Goal: Task Accomplishment & Management: Use online tool/utility

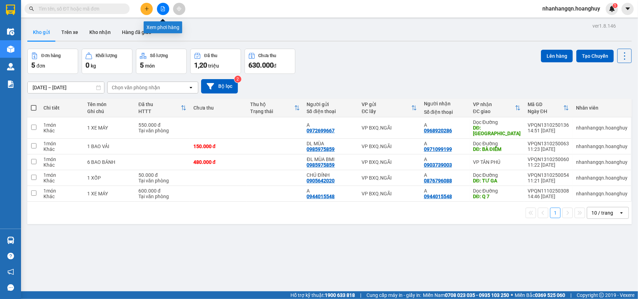
click at [163, 12] on button at bounding box center [163, 9] width 12 height 12
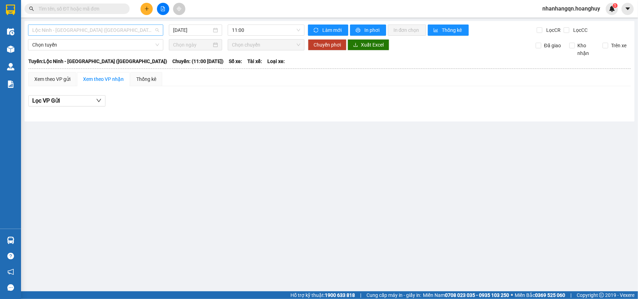
click at [96, 29] on span "Lộc Ninh - [GEOGRAPHIC_DATA] ([GEOGRAPHIC_DATA])" at bounding box center [95, 30] width 127 height 11
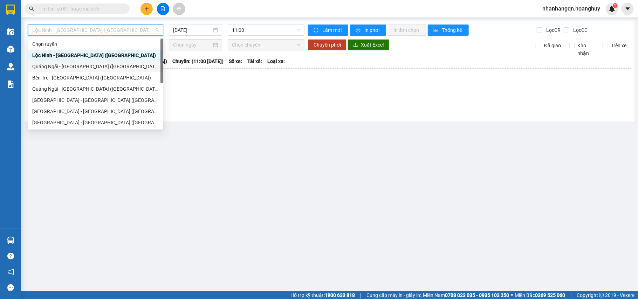
click at [90, 68] on div "Quảng Ngãi - [GEOGRAPHIC_DATA] ([GEOGRAPHIC_DATA])" at bounding box center [95, 67] width 127 height 8
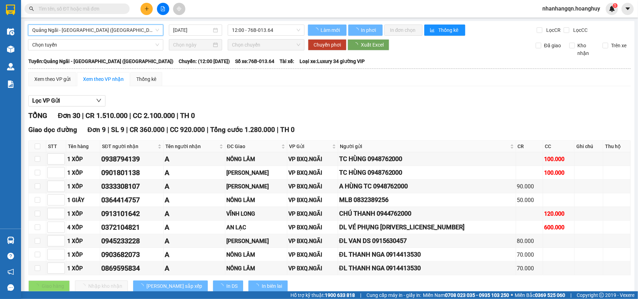
click at [197, 31] on input "[DATE]" at bounding box center [192, 30] width 39 height 8
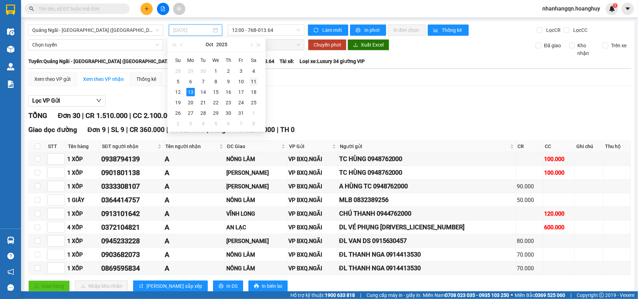
click at [252, 82] on div "11" at bounding box center [253, 81] width 8 height 8
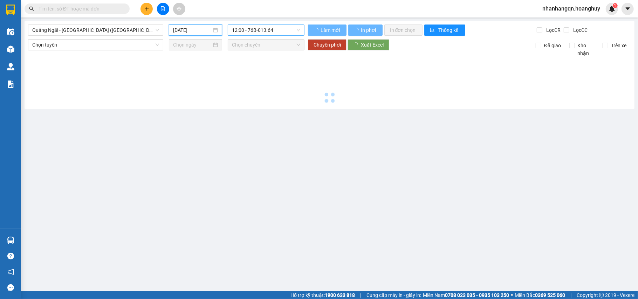
type input "[DATE]"
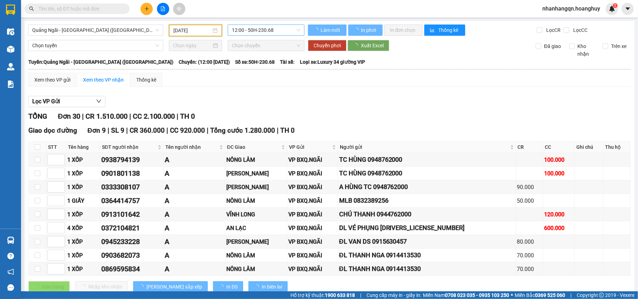
click at [258, 27] on span "12:00 - 50H-230.68" at bounding box center [266, 30] width 68 height 11
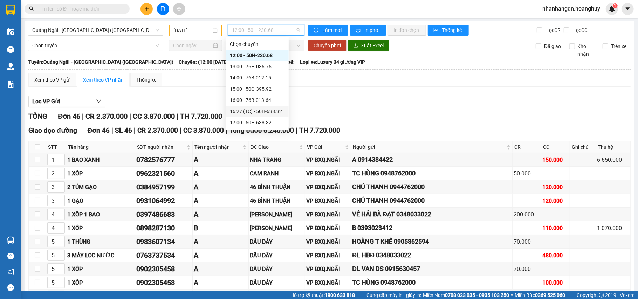
click at [264, 110] on div "16:27 (TC) - 50H-638.92" at bounding box center [257, 111] width 55 height 8
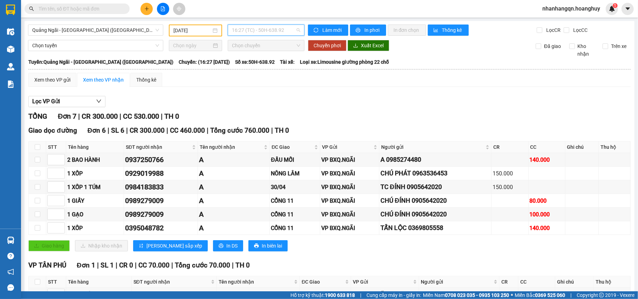
click at [262, 30] on span "16:27 (TC) - 50H-638.92" at bounding box center [266, 30] width 68 height 11
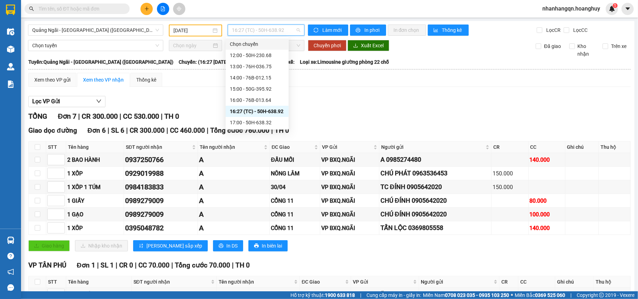
click at [387, 88] on div "Xem theo VP gửi Xem theo VP nhận Thống kê Lọc VP Gửi TỔNG Đơn 7 | CR 300.000 |…" at bounding box center [329, 200] width 602 height 254
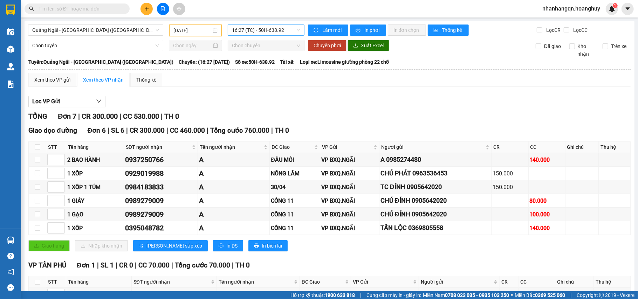
click at [260, 28] on span "16:27 (TC) - 50H-638.92" at bounding box center [266, 30] width 68 height 11
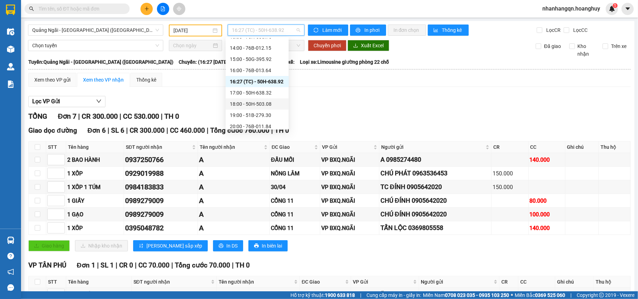
scroll to position [34, 0]
click at [270, 123] on div "20:00 - 76B-011.84" at bounding box center [257, 123] width 55 height 8
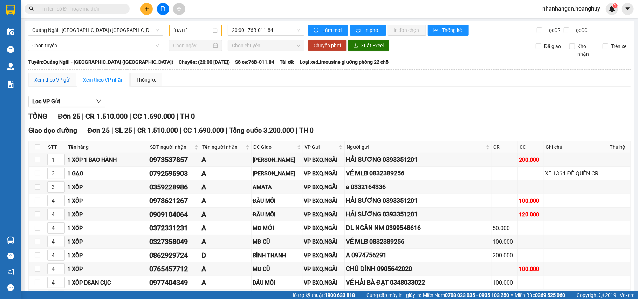
click at [61, 78] on div "Xem theo VP gửi" at bounding box center [52, 80] width 36 height 8
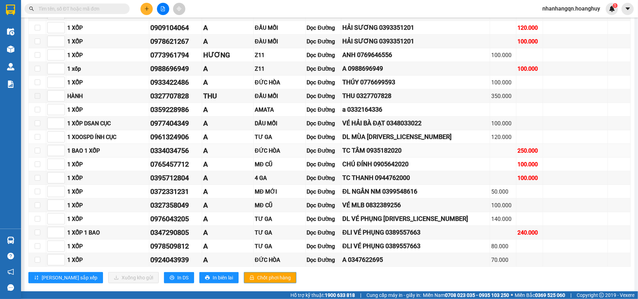
scroll to position [248, 0]
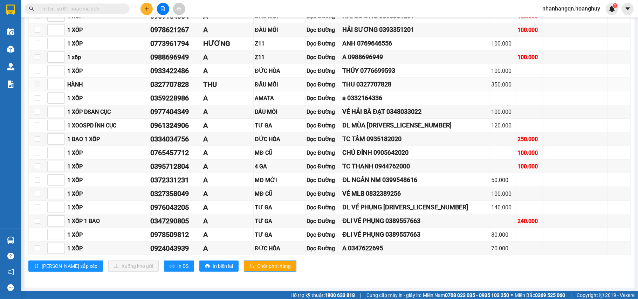
click at [36, 82] on span at bounding box center [38, 85] width 6 height 6
click at [36, 138] on input "checkbox" at bounding box center [38, 139] width 6 height 6
checkbox input "true"
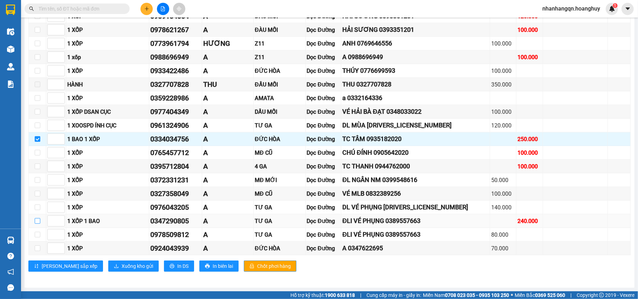
click at [36, 223] on input "checkbox" at bounding box center [38, 221] width 6 height 6
checkbox input "true"
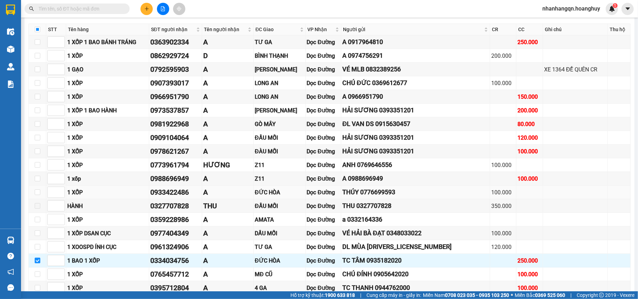
scroll to position [108, 0]
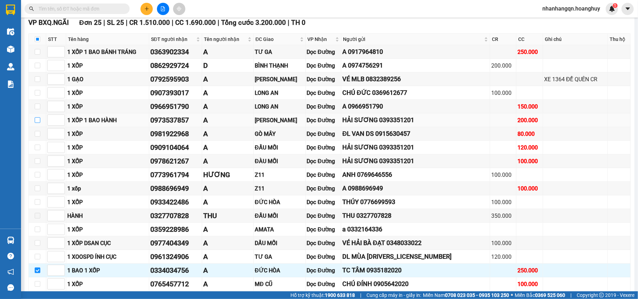
click at [35, 121] on input "checkbox" at bounding box center [38, 120] width 6 height 6
checkbox input "true"
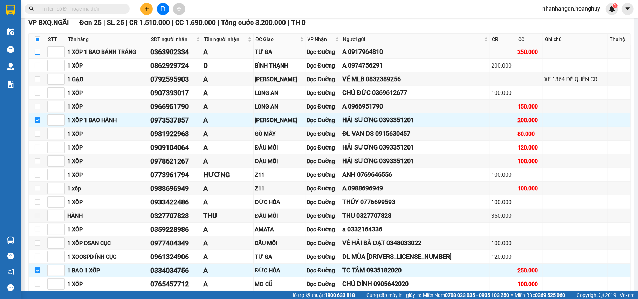
click at [38, 52] on input "checkbox" at bounding box center [38, 52] width 6 height 6
checkbox input "true"
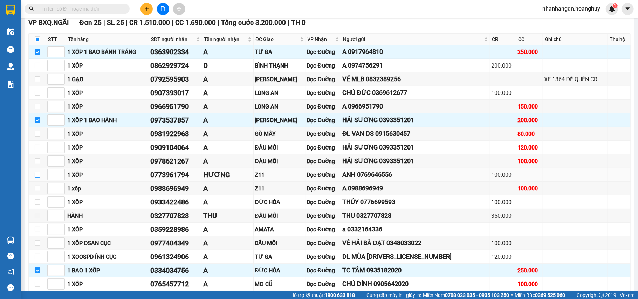
click at [37, 178] on input "checkbox" at bounding box center [38, 175] width 6 height 6
checkbox input "true"
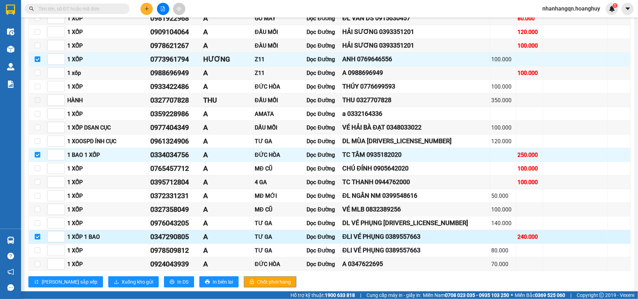
scroll to position [248, 0]
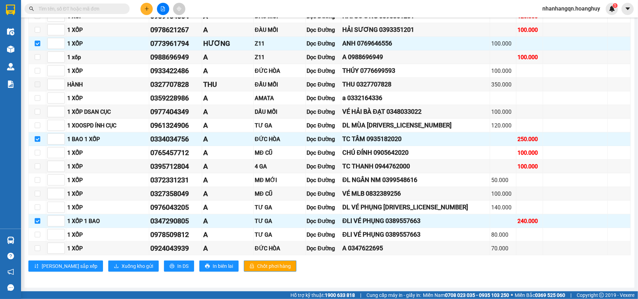
click at [115, 259] on div "VP BXQ.NGÃI Đơn 25 | SL 25 | CR 1.510.000 | CC 1.690.000 | Tổng cước 3.200.000 …" at bounding box center [329, 81] width 602 height 391
click at [121, 263] on span "Xuống kho gửi" at bounding box center [137, 266] width 32 height 8
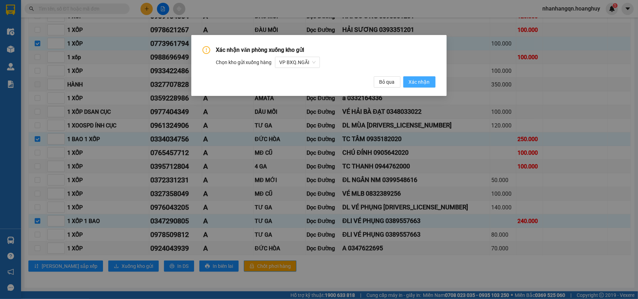
click at [415, 82] on span "Xác nhận" at bounding box center [419, 82] width 21 height 8
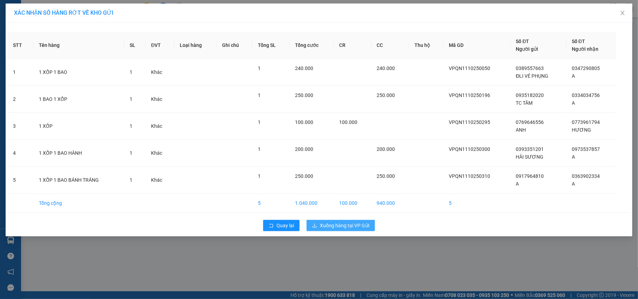
click at [335, 224] on span "Xuống hàng tại VP Gửi" at bounding box center [344, 226] width 49 height 8
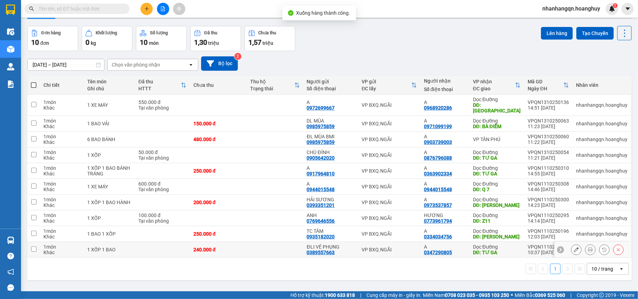
scroll to position [32, 0]
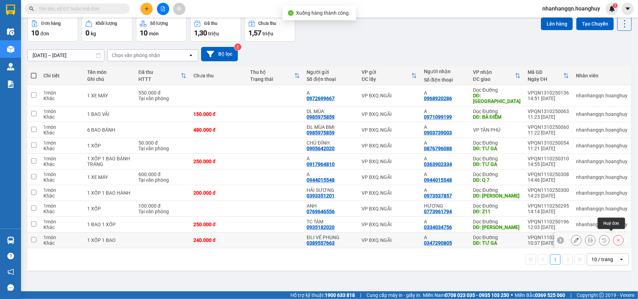
click at [613, 239] on button at bounding box center [618, 240] width 10 height 12
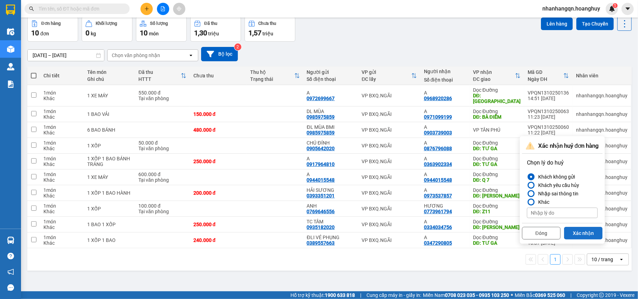
click at [597, 236] on button "Xác nhận" at bounding box center [583, 233] width 39 height 13
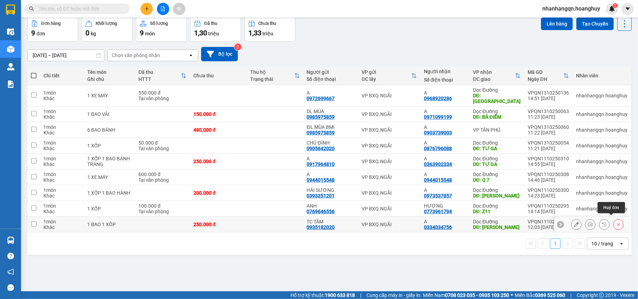
click at [614, 223] on button at bounding box center [618, 224] width 10 height 12
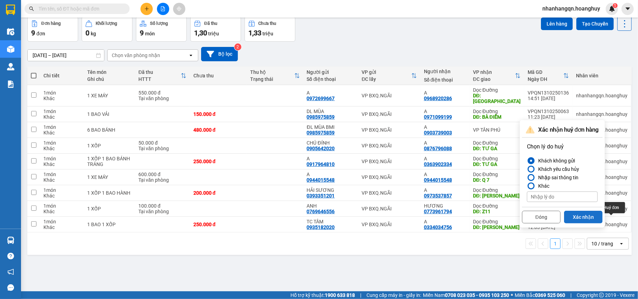
click at [593, 219] on button "Xác nhận" at bounding box center [583, 217] width 39 height 13
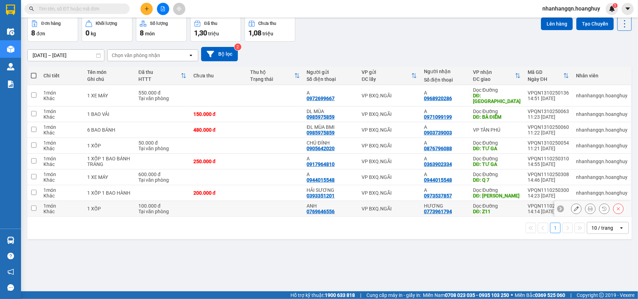
click at [613, 206] on button at bounding box center [618, 209] width 10 height 12
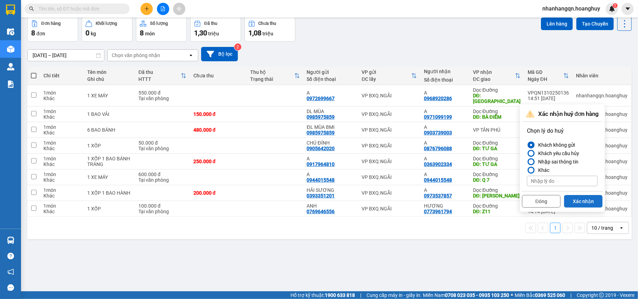
click at [592, 202] on button "Xác nhận" at bounding box center [583, 201] width 39 height 13
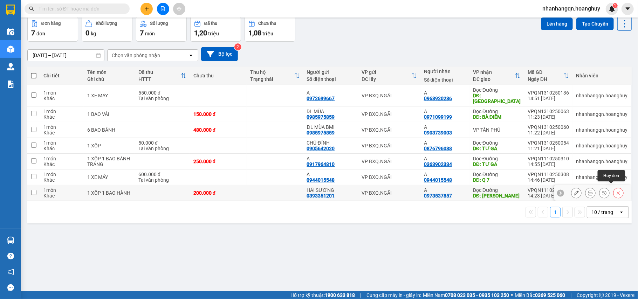
click at [615, 190] on icon at bounding box center [617, 192] width 5 height 5
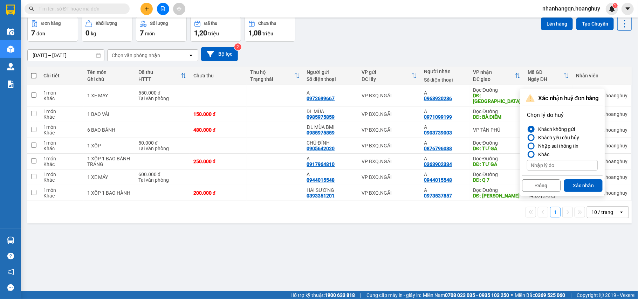
click at [585, 186] on button "Xác nhận" at bounding box center [583, 185] width 39 height 13
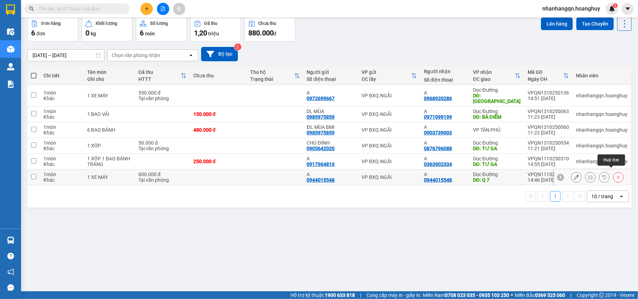
click at [615, 175] on icon at bounding box center [617, 177] width 5 height 5
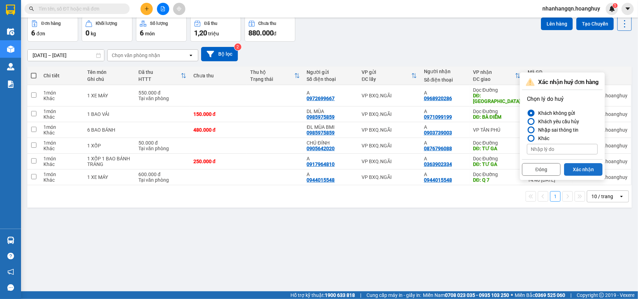
click at [583, 168] on button "Xác nhận" at bounding box center [583, 169] width 39 height 13
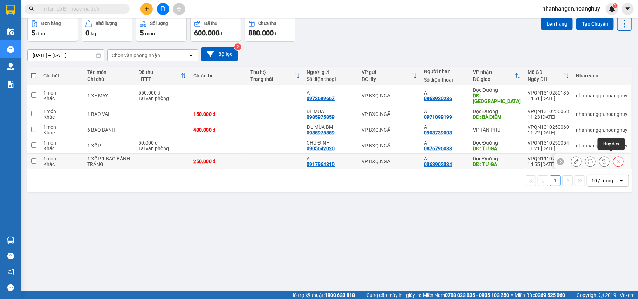
click at [613, 160] on button at bounding box center [618, 161] width 10 height 12
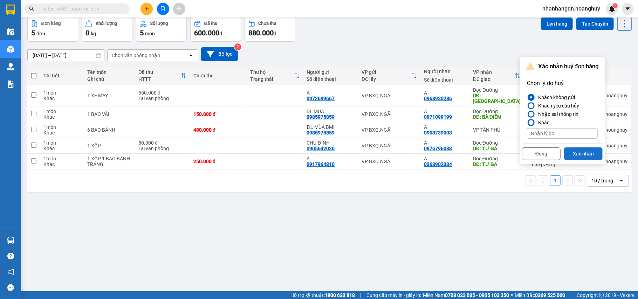
click at [578, 149] on button "Xác nhận" at bounding box center [583, 153] width 39 height 13
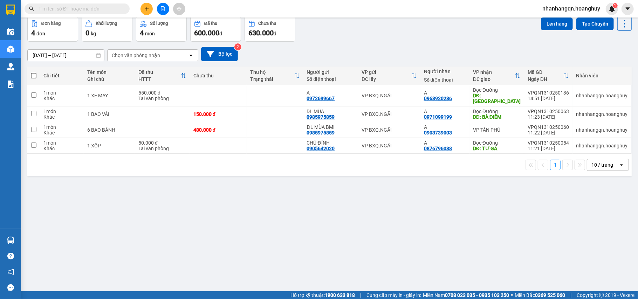
click at [495, 204] on div "ver 1.8.146 Kho gửi Trên xe Kho nhận Hàng đã giao Đơn hàng 4 đơn Khối lượng 0 k…" at bounding box center [330, 138] width 610 height 299
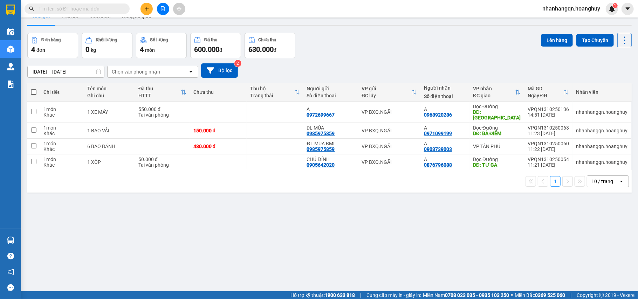
scroll to position [0, 0]
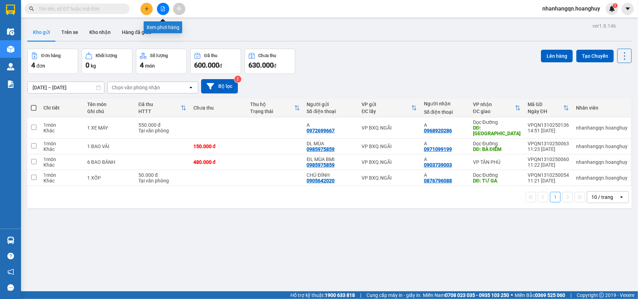
click at [162, 12] on button at bounding box center [163, 9] width 12 height 12
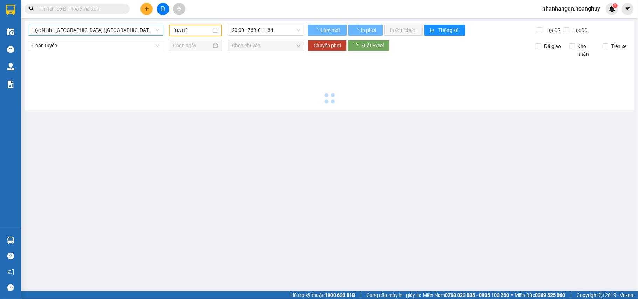
click at [88, 29] on span "Lộc Ninh - [GEOGRAPHIC_DATA] ([GEOGRAPHIC_DATA])" at bounding box center [95, 30] width 127 height 11
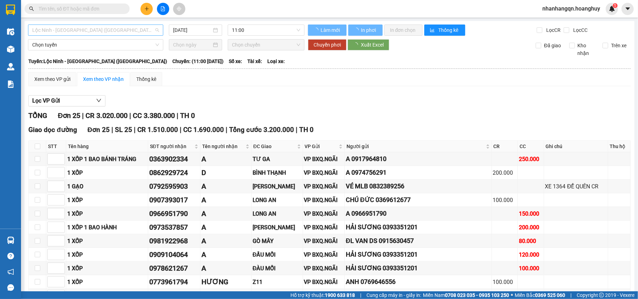
type input "[DATE]"
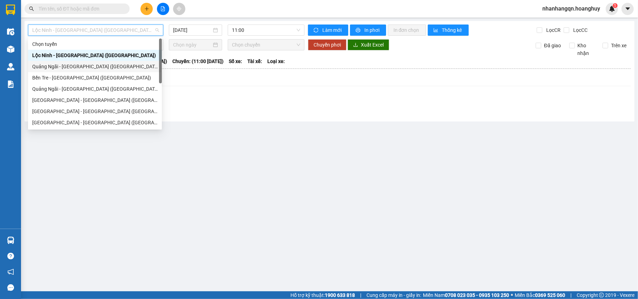
click at [81, 68] on div "Quảng Ngãi - [GEOGRAPHIC_DATA] ([GEOGRAPHIC_DATA])" at bounding box center [94, 67] width 125 height 8
type input "[DATE]"
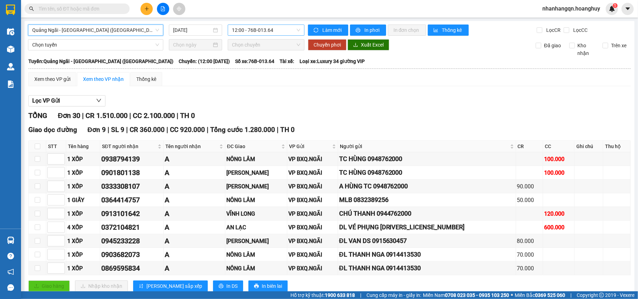
click at [258, 35] on span "12:00 - 76B-013.64" at bounding box center [266, 30] width 68 height 11
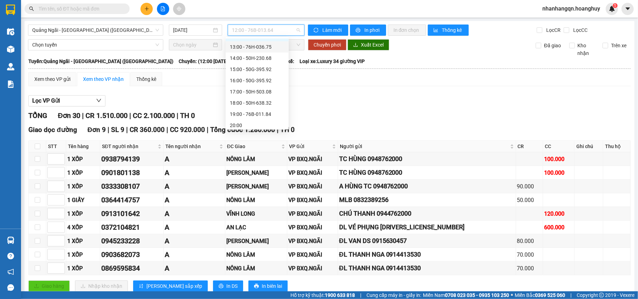
scroll to position [22, 0]
click at [265, 85] on div "17:00 - 50H-503.08" at bounding box center [257, 89] width 55 height 8
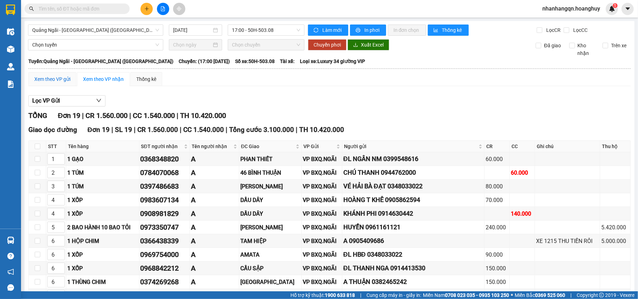
click at [59, 78] on div "Xem theo VP gửi" at bounding box center [52, 79] width 36 height 8
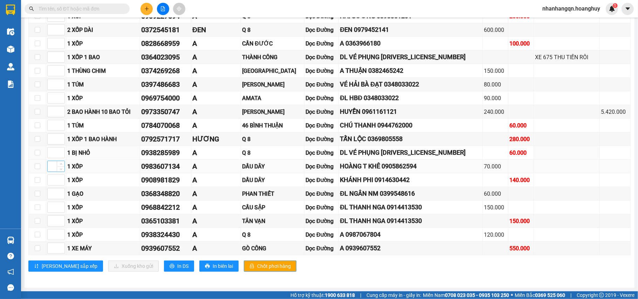
scroll to position [164, 0]
click at [37, 248] on input "checkbox" at bounding box center [38, 248] width 6 height 6
checkbox input "true"
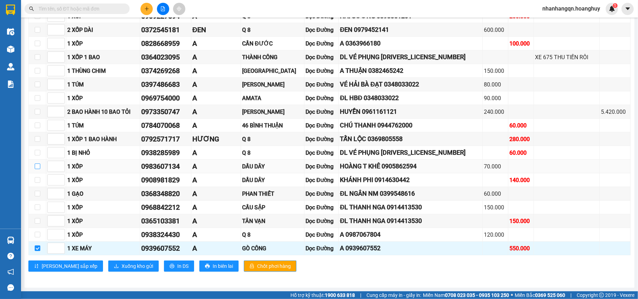
scroll to position [70, 0]
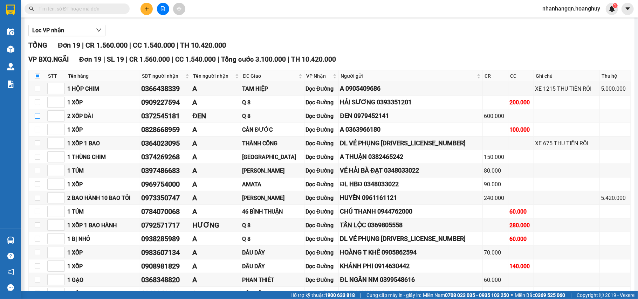
click at [37, 117] on input "checkbox" at bounding box center [38, 116] width 6 height 6
checkbox input "true"
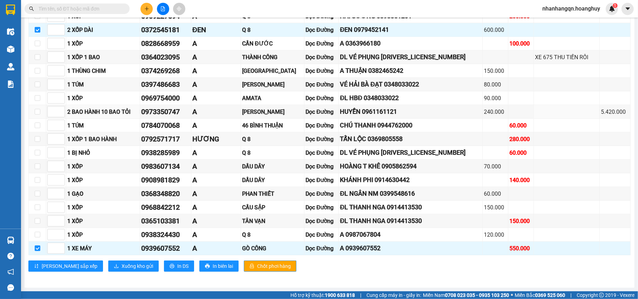
scroll to position [164, 0]
click at [121, 269] on span "Xuống kho gửi" at bounding box center [137, 266] width 32 height 8
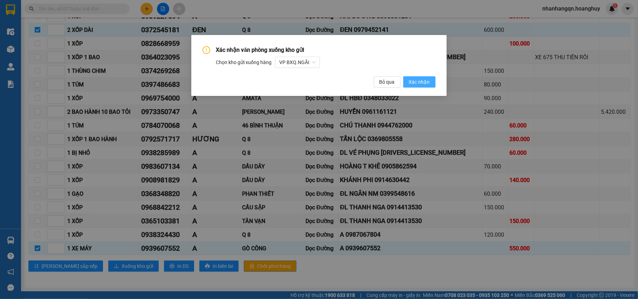
click at [416, 82] on span "Xác nhận" at bounding box center [419, 82] width 21 height 8
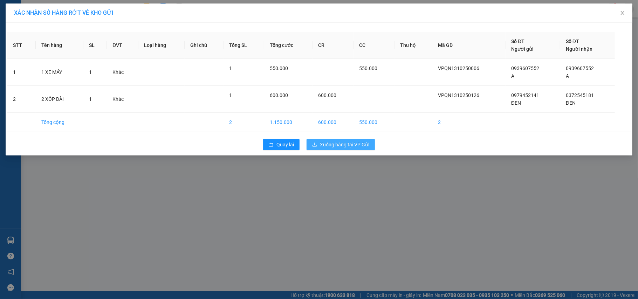
click at [333, 147] on span "Xuống hàng tại VP Gửi" at bounding box center [344, 145] width 49 height 8
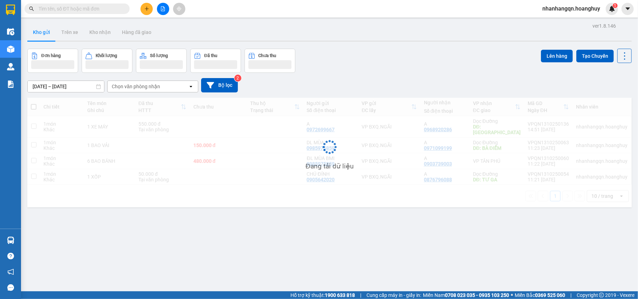
click at [335, 142] on div "Đang tải dữ liệu" at bounding box center [329, 153] width 604 height 110
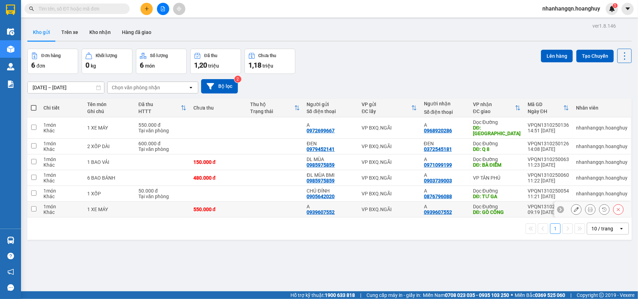
click at [493, 209] on div "DĐ: GÒ CÔNG" at bounding box center [497, 212] width 48 height 6
checkbox input "true"
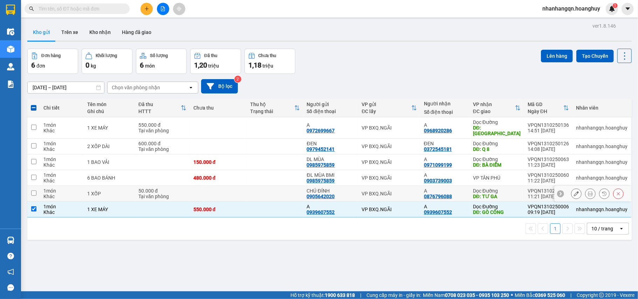
click at [494, 194] on div "DĐ: TƯ GA" at bounding box center [497, 197] width 48 height 6
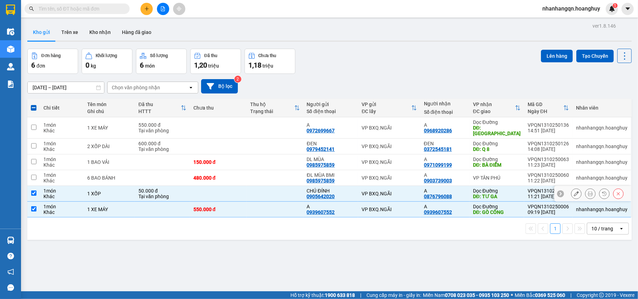
click at [501, 194] on div "DĐ: TƯ GA" at bounding box center [497, 197] width 48 height 6
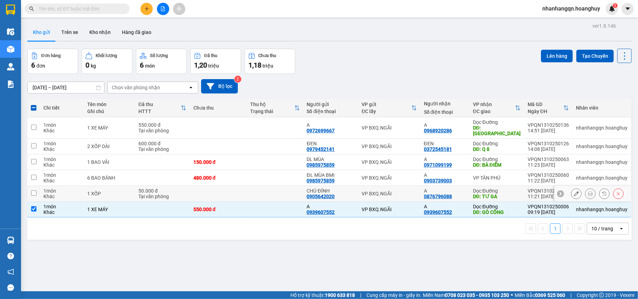
click at [511, 188] on div "Dọc Đường" at bounding box center [497, 191] width 48 height 6
checkbox input "true"
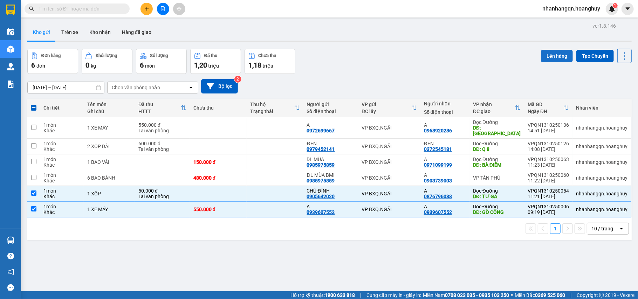
click at [552, 55] on button "Lên hàng" at bounding box center [557, 56] width 32 height 13
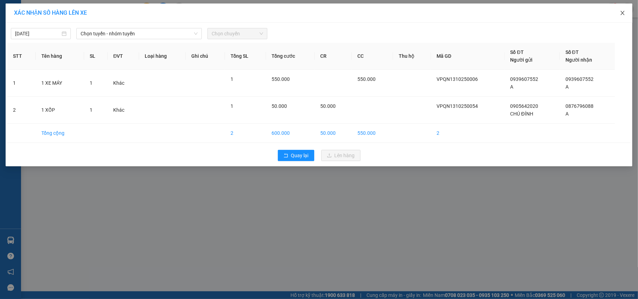
click at [621, 12] on icon "close" at bounding box center [622, 13] width 4 height 4
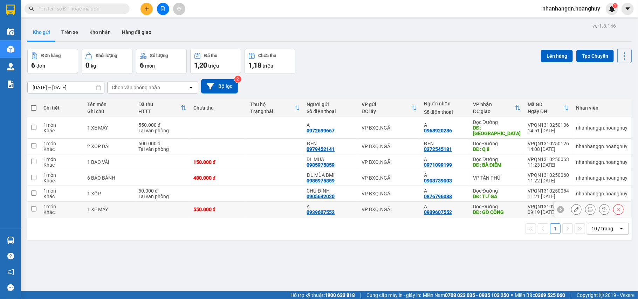
click at [508, 209] on div "DĐ: GÒ CÔNG" at bounding box center [497, 212] width 48 height 6
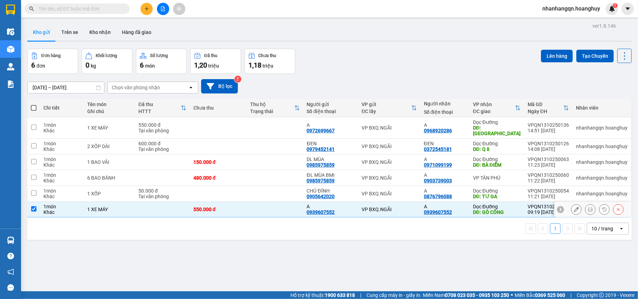
checkbox input "true"
click at [499, 146] on div "DĐ: Q 8" at bounding box center [497, 149] width 48 height 6
checkbox input "true"
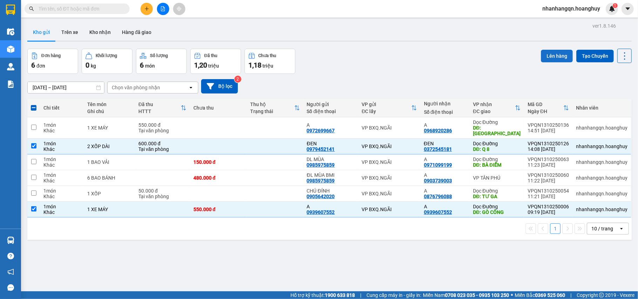
click at [545, 55] on button "Lên hàng" at bounding box center [557, 56] width 32 height 13
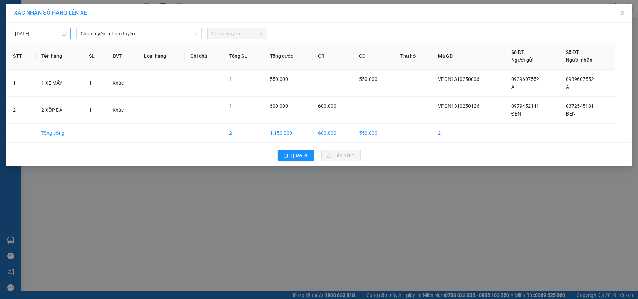
click at [56, 38] on div "[DATE]" at bounding box center [41, 33] width 60 height 11
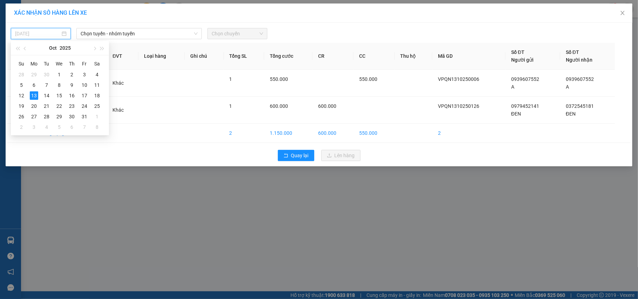
type input "[DATE]"
click at [129, 35] on span "Chọn tuyến - nhóm tuyến" at bounding box center [139, 33] width 117 height 11
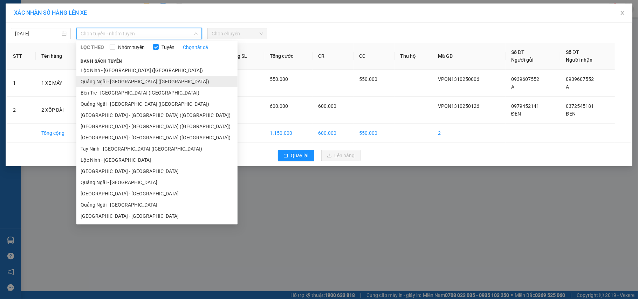
click at [117, 82] on li "Quảng Ngãi - [GEOGRAPHIC_DATA] ([GEOGRAPHIC_DATA])" at bounding box center [156, 81] width 161 height 11
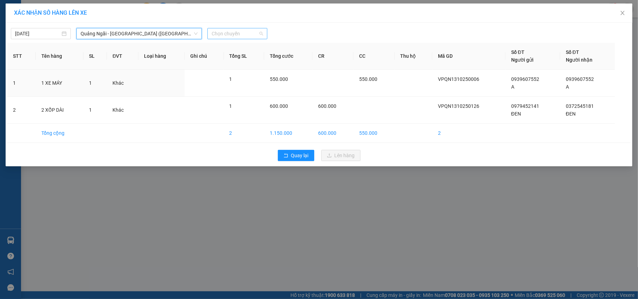
click at [243, 31] on span "Chọn chuyến" at bounding box center [236, 33] width 51 height 11
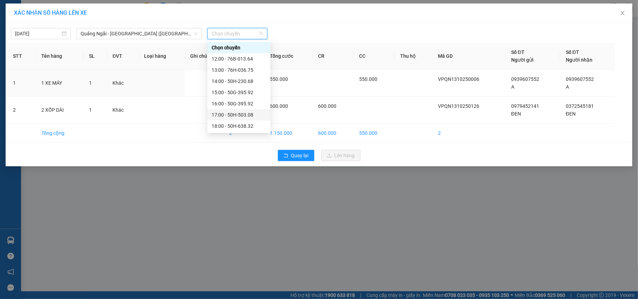
click at [248, 118] on div "17:00 - 50H-503.08" at bounding box center [238, 115] width 55 height 8
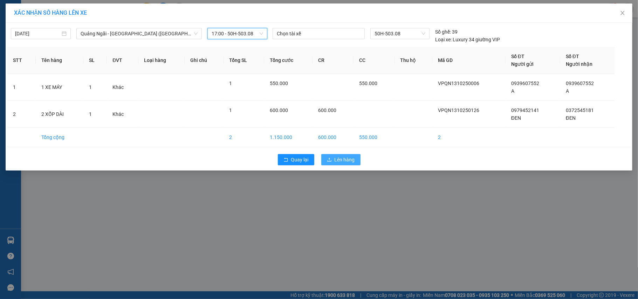
click at [329, 160] on icon "upload" at bounding box center [329, 159] width 5 height 5
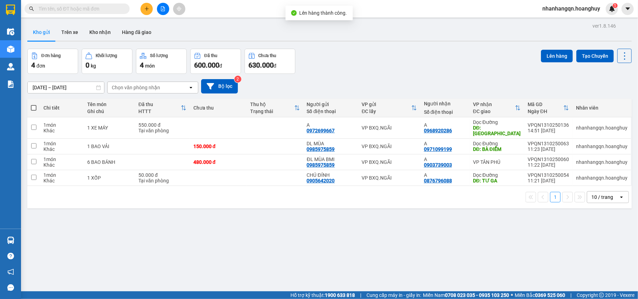
click at [165, 7] on icon "file-add" at bounding box center [162, 8] width 5 height 5
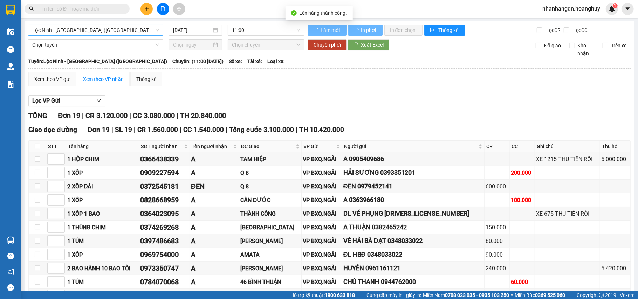
click at [83, 28] on span "Lộc Ninh - [GEOGRAPHIC_DATA] ([GEOGRAPHIC_DATA])" at bounding box center [95, 30] width 127 height 11
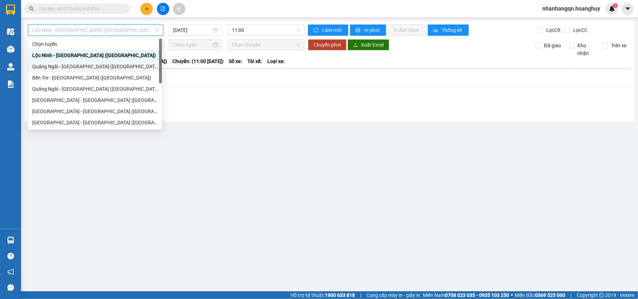
click at [78, 69] on div "Quảng Ngãi - [GEOGRAPHIC_DATA] ([GEOGRAPHIC_DATA])" at bounding box center [94, 67] width 125 height 8
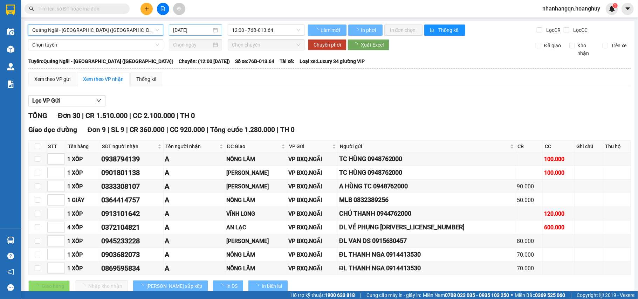
click at [204, 27] on input "[DATE]" at bounding box center [192, 30] width 39 height 8
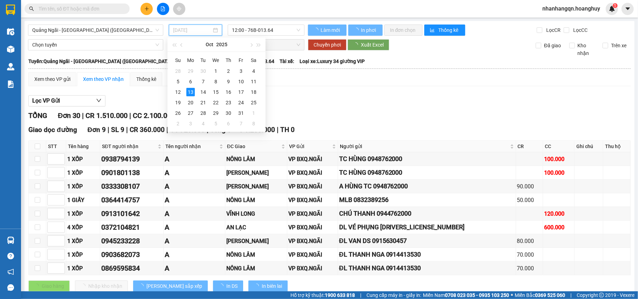
click at [249, 81] on div "11" at bounding box center [253, 81] width 8 height 8
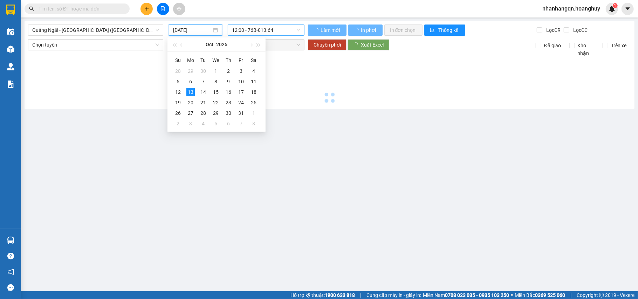
type input "[DATE]"
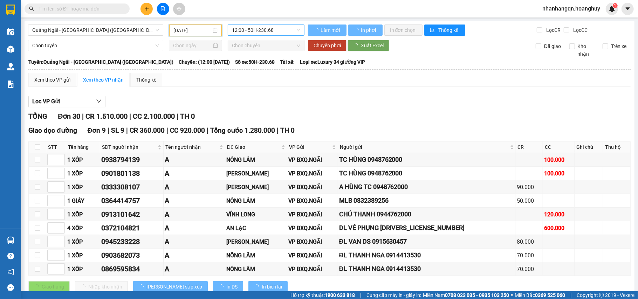
click at [263, 31] on span "12:00 - 50H-230.68" at bounding box center [266, 30] width 68 height 11
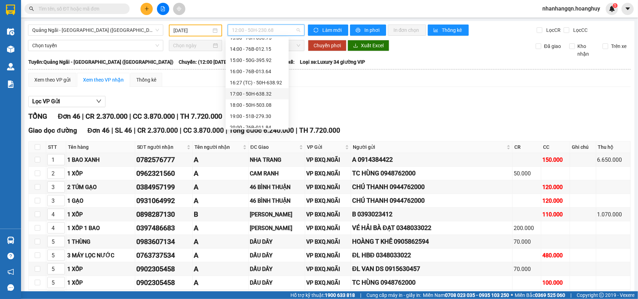
scroll to position [34, 0]
drag, startPoint x: 260, startPoint y: 110, endPoint x: 260, endPoint y: 98, distance: 11.6
click at [260, 98] on div "Chọn chuyến 12:00 - 50H-230.68 13:00 - 76H-036.75 14:00 - 76B-012.15 15:00 - 50…" at bounding box center [256, 66] width 63 height 123
click at [260, 98] on div "18:00 - 50H-503.08" at bounding box center [257, 100] width 55 height 8
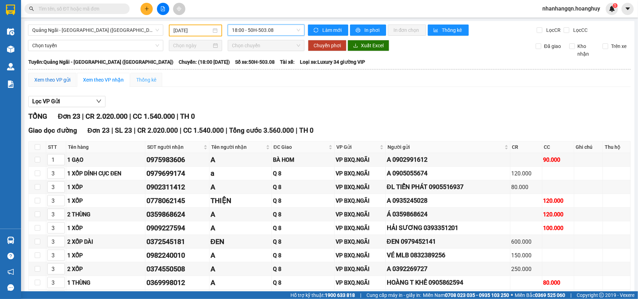
click at [63, 82] on div "Xem theo VP gửi" at bounding box center [52, 80] width 36 height 8
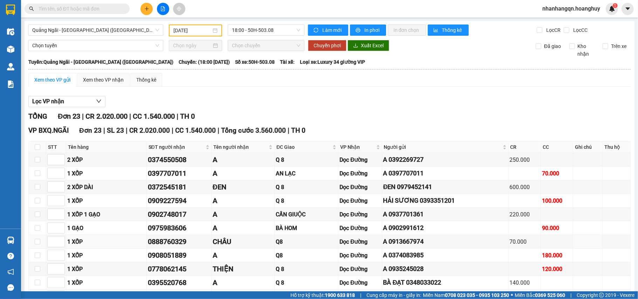
scroll to position [220, 0]
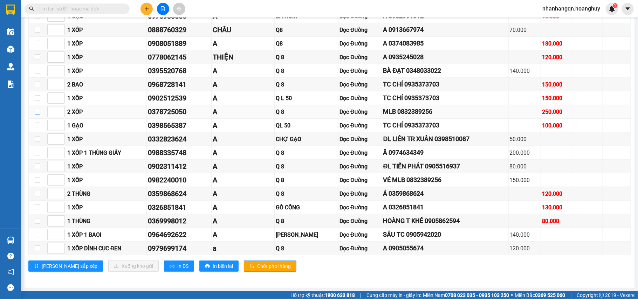
click at [37, 109] on input "checkbox" at bounding box center [38, 112] width 6 height 6
checkbox input "true"
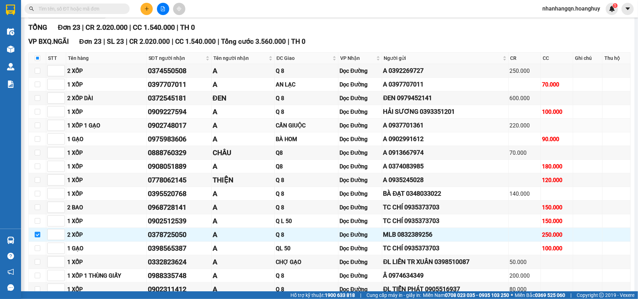
scroll to position [80, 0]
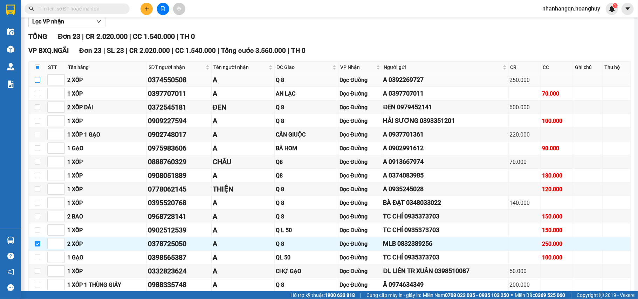
click at [36, 80] on input "checkbox" at bounding box center [38, 80] width 6 height 6
checkbox input "true"
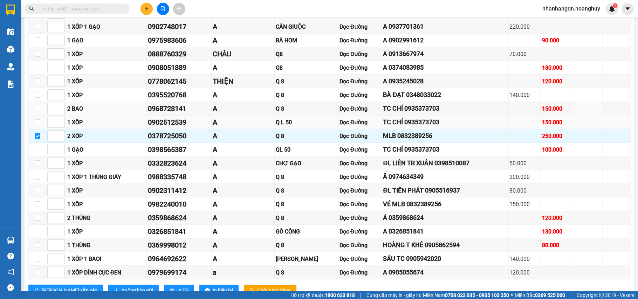
scroll to position [220, 0]
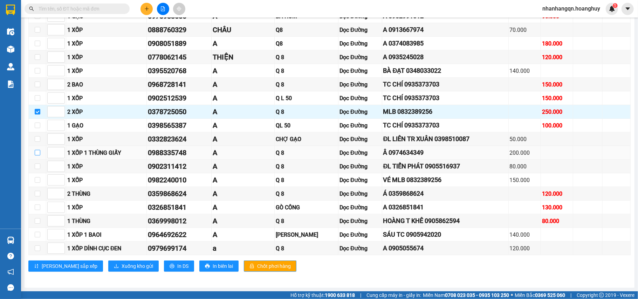
click at [38, 152] on input "checkbox" at bounding box center [38, 153] width 6 height 6
checkbox input "true"
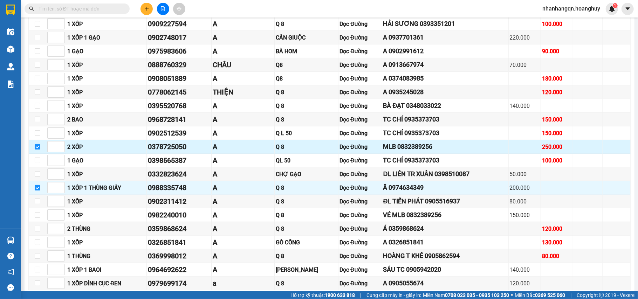
scroll to position [173, 0]
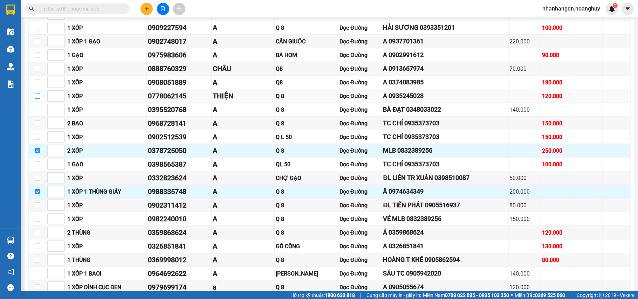
click at [37, 99] on input "checkbox" at bounding box center [38, 96] width 6 height 6
checkbox input "true"
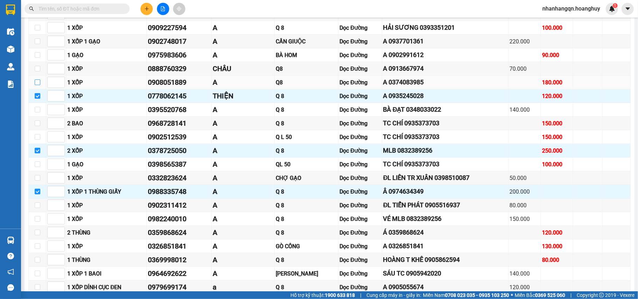
click at [35, 84] on input "checkbox" at bounding box center [38, 82] width 6 height 6
checkbox input "true"
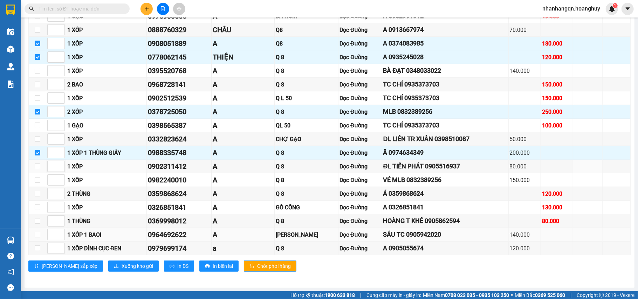
scroll to position [220, 0]
click at [121, 270] on span "Xuống kho gửi" at bounding box center [137, 266] width 32 height 8
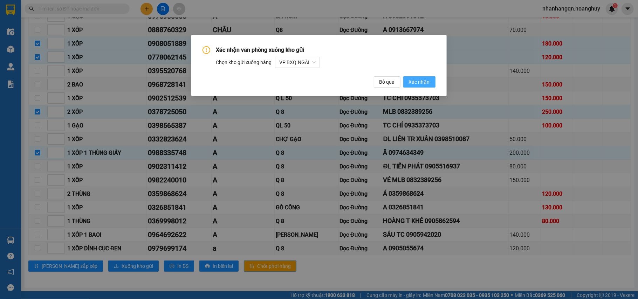
click at [417, 84] on span "Xác nhận" at bounding box center [419, 82] width 21 height 8
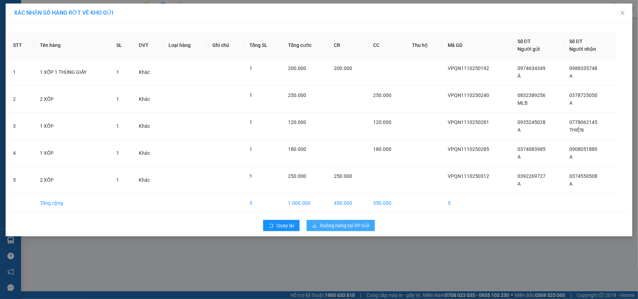
click at [357, 227] on span "Xuống hàng tại VP Gửi" at bounding box center [344, 226] width 49 height 8
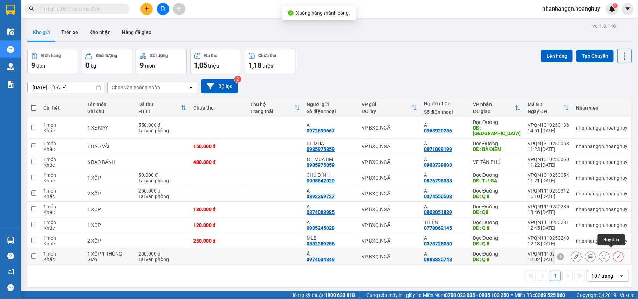
click at [615, 254] on icon at bounding box center [617, 256] width 5 height 5
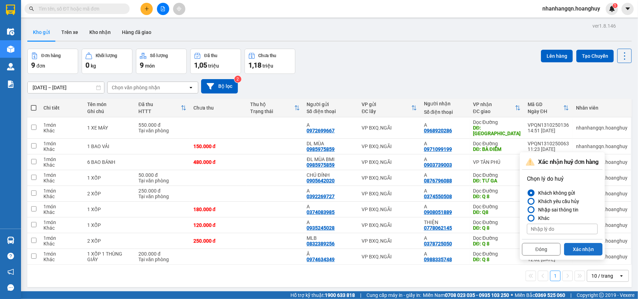
click at [594, 250] on button "Xác nhận" at bounding box center [583, 249] width 39 height 13
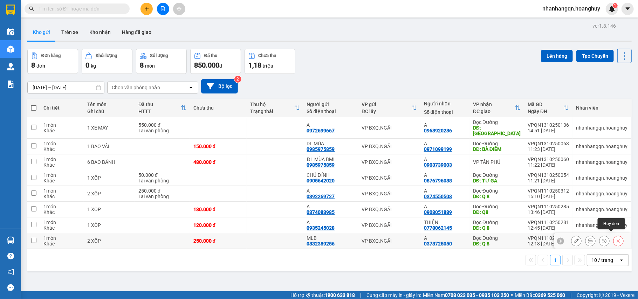
click at [615, 238] on icon at bounding box center [617, 240] width 5 height 5
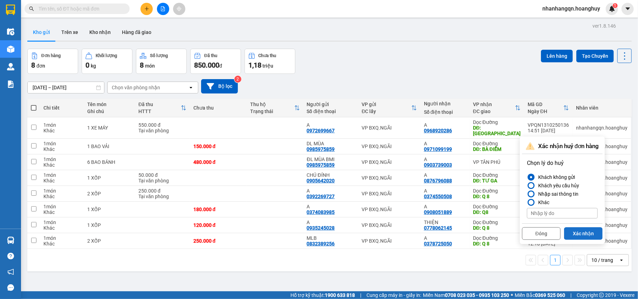
click at [596, 232] on button "Xác nhận" at bounding box center [583, 233] width 39 height 13
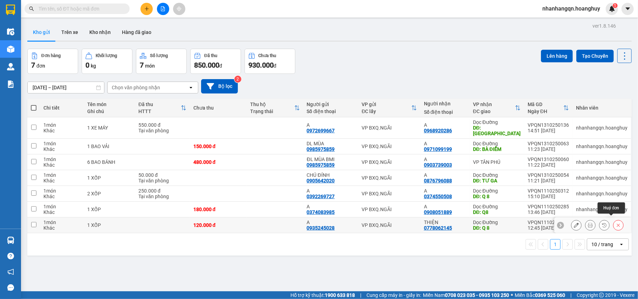
click at [615, 223] on icon at bounding box center [617, 225] width 5 height 5
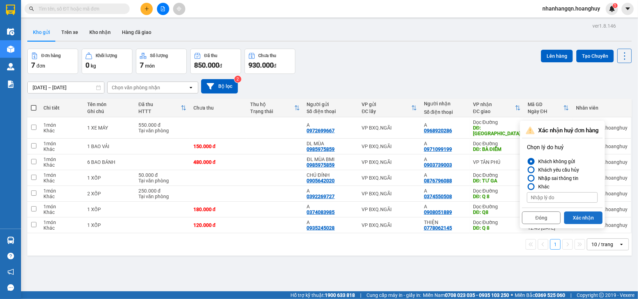
click at [590, 219] on button "Xác nhận" at bounding box center [583, 217] width 39 height 13
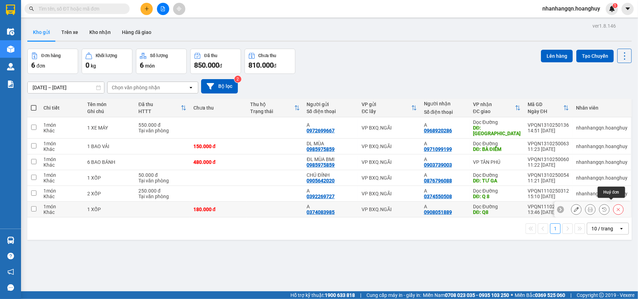
click at [613, 208] on button at bounding box center [618, 209] width 10 height 12
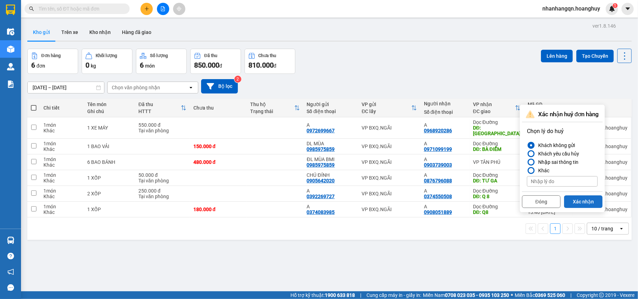
click at [584, 204] on button "Xác nhận" at bounding box center [583, 201] width 39 height 13
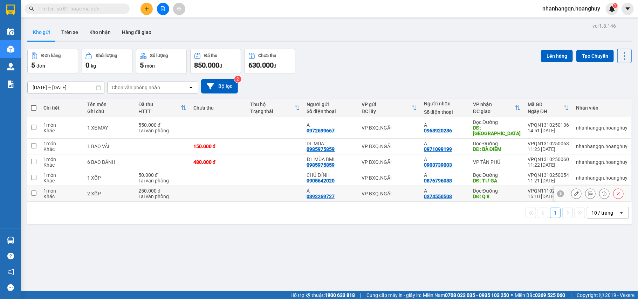
click at [615, 191] on icon at bounding box center [617, 193] width 5 height 5
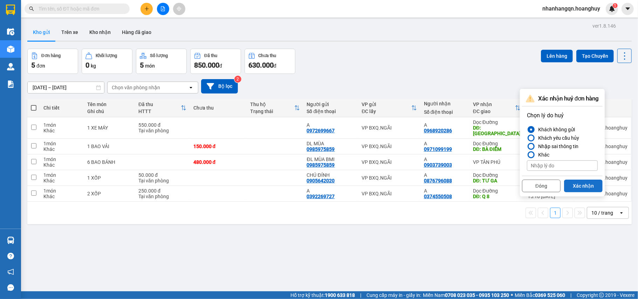
click at [580, 187] on button "Xác nhận" at bounding box center [583, 186] width 39 height 13
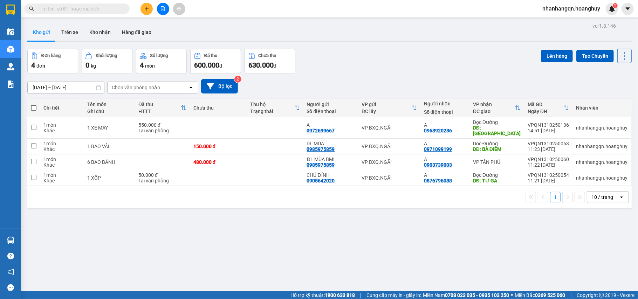
click at [495, 191] on div "1 10 / trang open" at bounding box center [329, 197] width 598 height 12
